Goal: Download file/media

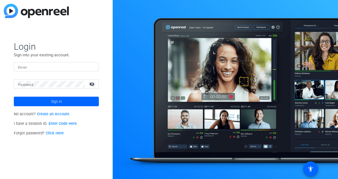
click at [54, 133] on link "Click Here" at bounding box center [55, 133] width 18 height 5
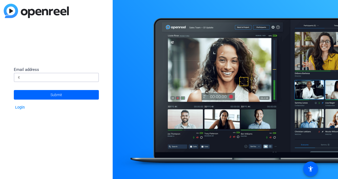
click at [52, 77] on input "c" at bounding box center [56, 77] width 76 height 6
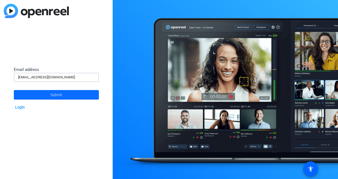
type input "[EMAIL_ADDRESS][DOMAIN_NAME]"
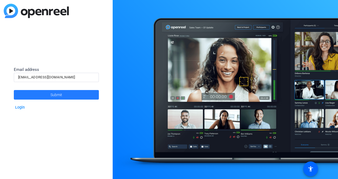
click at [57, 92] on span "Submit" at bounding box center [56, 94] width 12 height 13
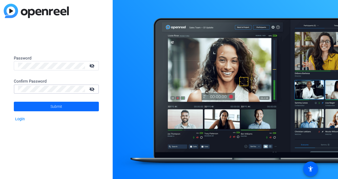
click at [64, 113] on span at bounding box center [56, 106] width 85 height 13
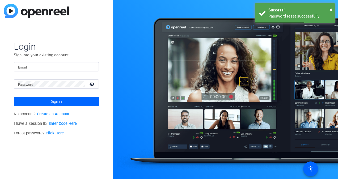
click at [32, 67] on input "Email" at bounding box center [56, 67] width 76 height 6
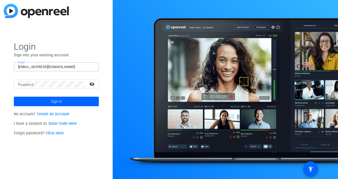
type input "[EMAIL_ADDRESS][DOMAIN_NAME]"
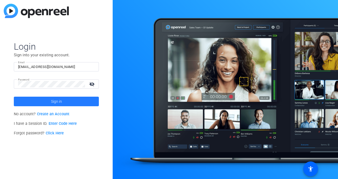
click at [84, 101] on span at bounding box center [56, 101] width 85 height 13
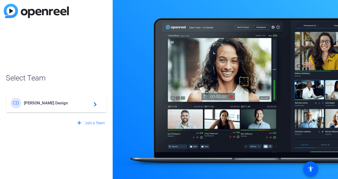
click at [49, 105] on span "Cannon Design" at bounding box center [57, 103] width 66 height 5
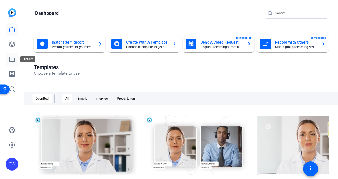
click at [15, 59] on link at bounding box center [12, 59] width 13 height 13
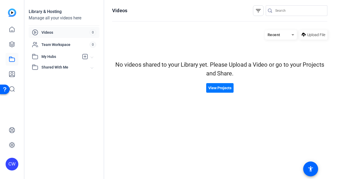
click at [54, 70] on mat-expansion-panel-header "Shared With Me" at bounding box center [64, 67] width 71 height 11
click at [9, 41] on icon at bounding box center [12, 44] width 6 height 6
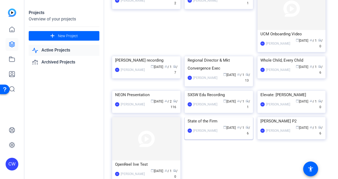
scroll to position [186, 0]
click at [209, 72] on div "Regional Director & Mkt Convergence Exec" at bounding box center [218, 65] width 62 height 16
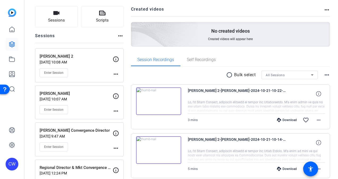
scroll to position [33, 0]
click at [284, 118] on div "Download" at bounding box center [286, 120] width 25 height 4
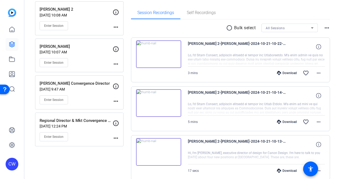
scroll to position [80, 0]
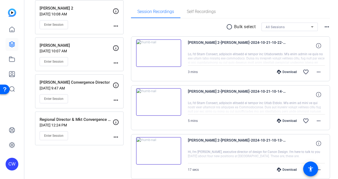
click at [280, 119] on div "Download" at bounding box center [286, 121] width 25 height 4
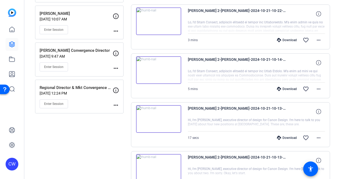
scroll to position [0, 0]
